Goal: Find specific page/section: Find specific page/section

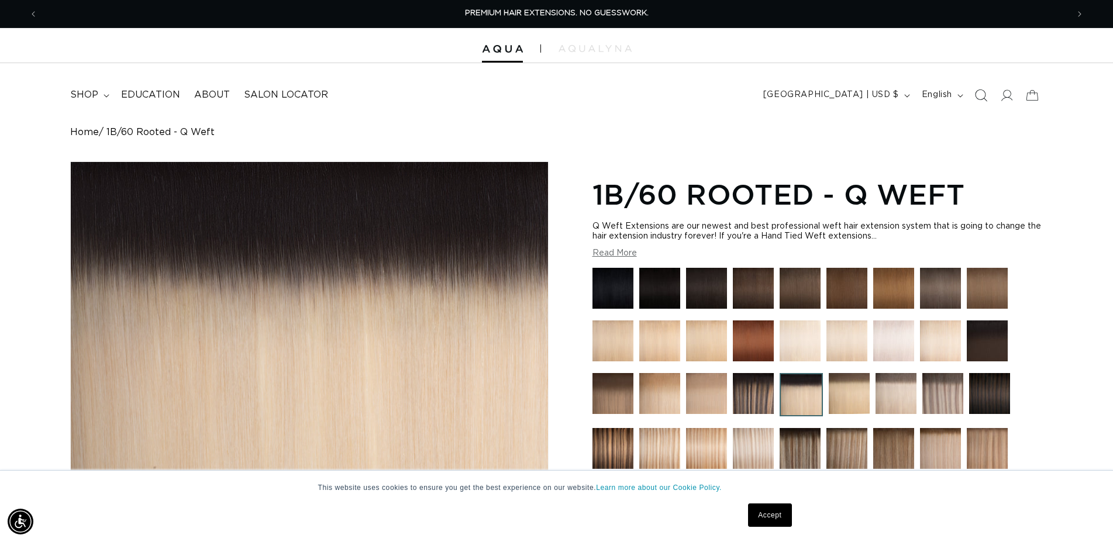
click at [976, 92] on icon "Search" at bounding box center [980, 95] width 12 height 12
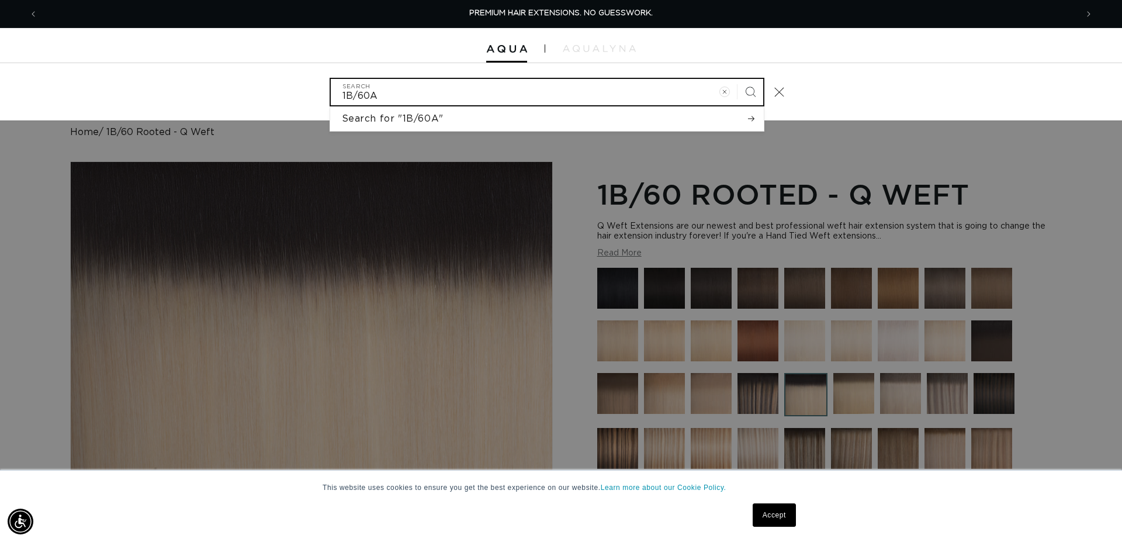
type input "1B/60A"
click at [738, 79] on button "Search" at bounding box center [751, 92] width 26 height 26
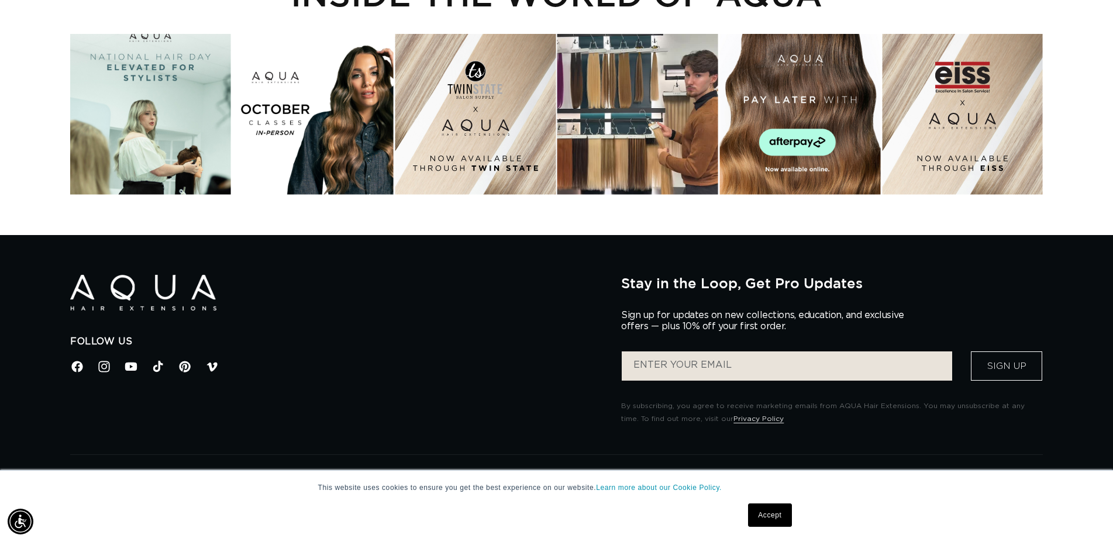
scroll to position [417, 0]
